Goal: Task Accomplishment & Management: Use online tool/utility

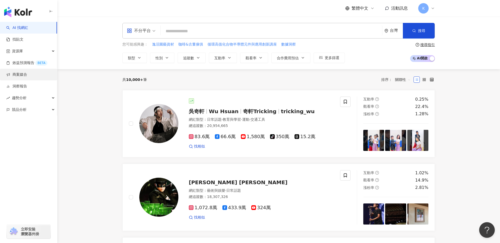
click at [27, 72] on link "商案媒合" at bounding box center [16, 74] width 21 height 5
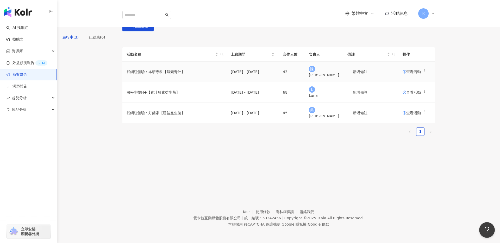
click at [402, 74] on span "查看活動" at bounding box center [411, 72] width 18 height 4
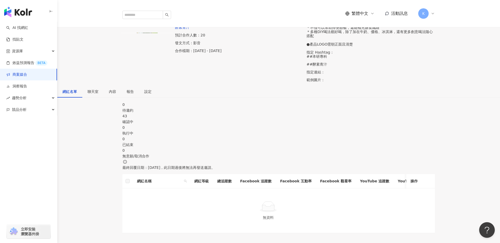
scroll to position [69, 0]
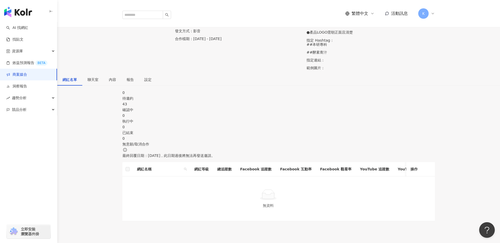
click at [223, 107] on div "43" at bounding box center [278, 104] width 312 height 6
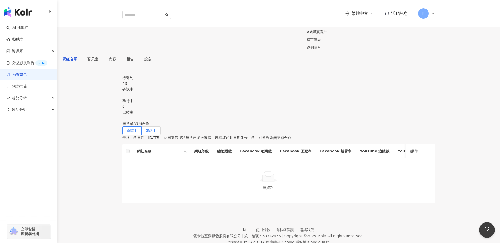
click at [156, 133] on span "報名中" at bounding box center [150, 131] width 11 height 4
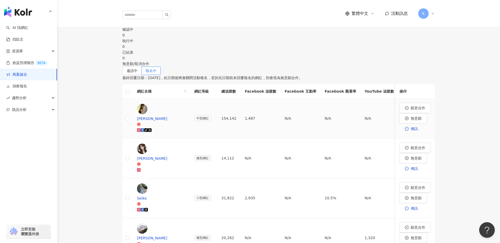
scroll to position [151, 0]
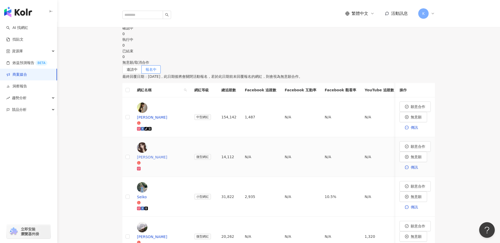
click at [186, 166] on div at bounding box center [161, 169] width 49 height 6
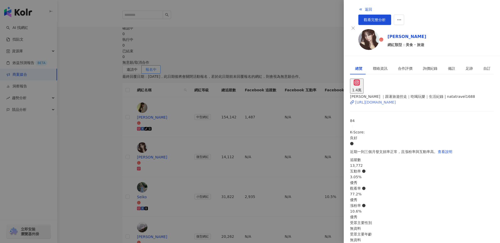
click at [395, 99] on div "[URL][DOMAIN_NAME]" at bounding box center [375, 102] width 41 height 6
click at [272, 125] on div at bounding box center [250, 121] width 500 height 243
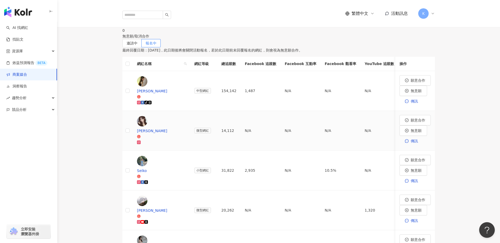
scroll to position [185, 0]
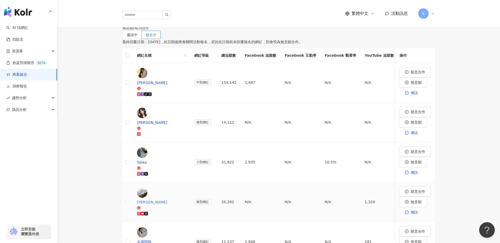
click at [186, 211] on div at bounding box center [161, 214] width 49 height 6
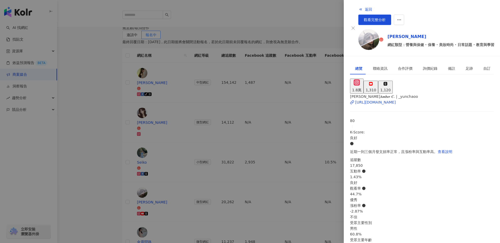
click at [385, 97] on div "[PERSON_NAME]𝑨𝒎𝒃𝒆𝒓 𝑪. | _yunchaoo [URL][DOMAIN_NAME]" at bounding box center [422, 103] width 144 height 18
click at [388, 99] on div "[URL][DOMAIN_NAME]" at bounding box center [375, 102] width 41 height 6
click at [276, 109] on div at bounding box center [250, 121] width 500 height 243
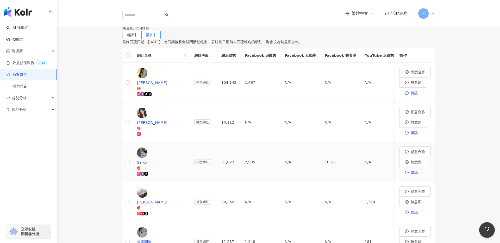
click at [186, 171] on div at bounding box center [161, 174] width 49 height 6
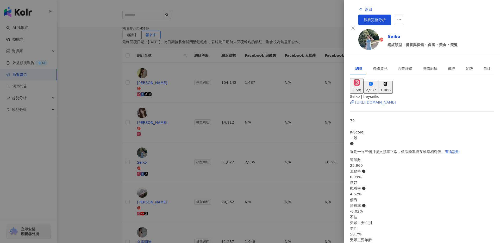
click at [380, 99] on div "[URL][DOMAIN_NAME]" at bounding box center [375, 102] width 41 height 6
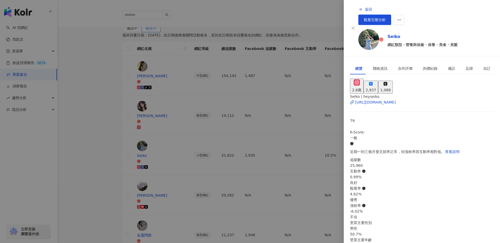
scroll to position [0, 0]
click at [385, 18] on span "觀看完整分析" at bounding box center [374, 20] width 22 height 4
click at [307, 85] on div at bounding box center [250, 121] width 500 height 243
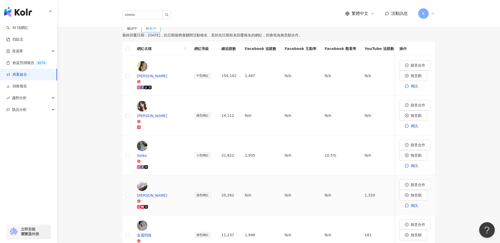
click at [183, 175] on td "[PERSON_NAME]" at bounding box center [161, 195] width 57 height 40
click at [186, 193] on span "[PERSON_NAME]" at bounding box center [161, 198] width 49 height 11
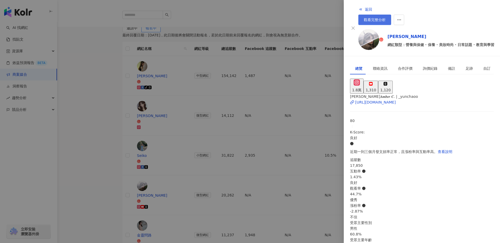
click at [391, 15] on link "觀看完整分析" at bounding box center [374, 20] width 33 height 10
click at [220, 111] on div at bounding box center [250, 121] width 500 height 243
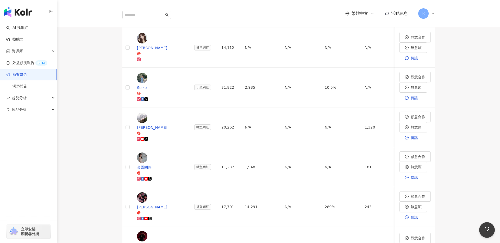
scroll to position [265, 0]
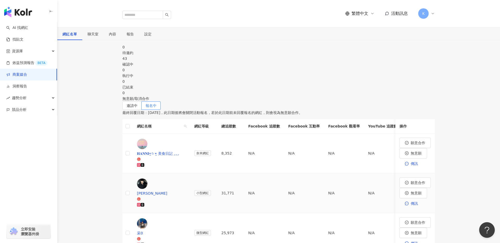
scroll to position [131, 0]
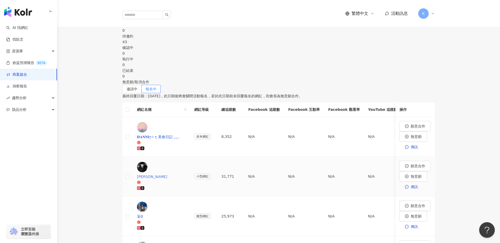
click at [186, 182] on div "[PERSON_NAME]" at bounding box center [161, 182] width 49 height 17
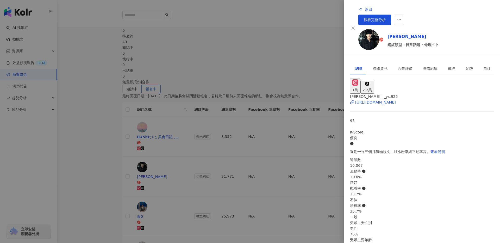
click at [287, 153] on div at bounding box center [250, 121] width 500 height 243
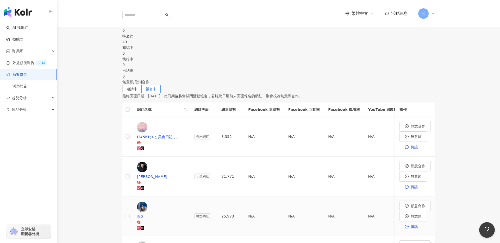
click at [185, 225] on div at bounding box center [161, 228] width 49 height 6
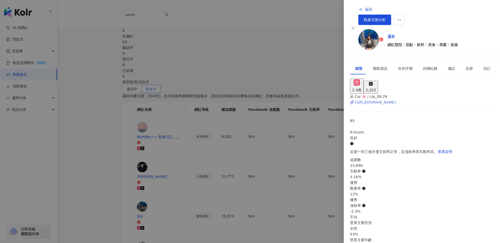
click at [389, 99] on div "[URL][DOMAIN_NAME]" at bounding box center [375, 102] width 41 height 6
click at [285, 117] on div at bounding box center [250, 121] width 500 height 243
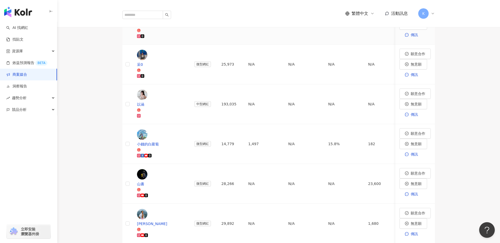
scroll to position [284, 0]
click at [186, 232] on div at bounding box center [161, 235] width 49 height 6
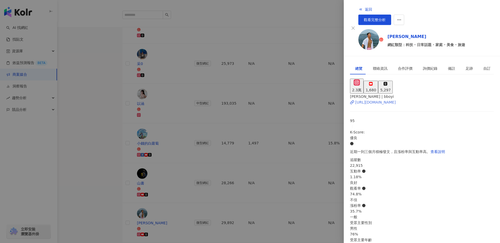
click at [375, 99] on div "[URL][DOMAIN_NAME]" at bounding box center [375, 102] width 41 height 6
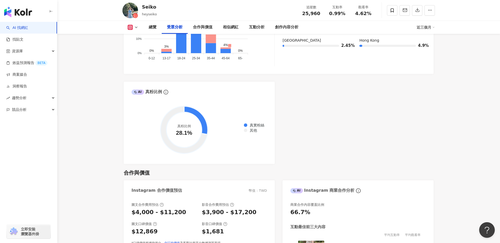
scroll to position [608, 0]
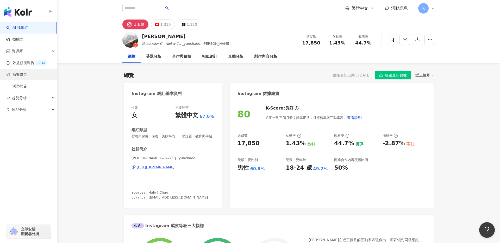
click at [27, 77] on link "商案媒合" at bounding box center [16, 74] width 21 height 5
